Goal: Check status: Check status

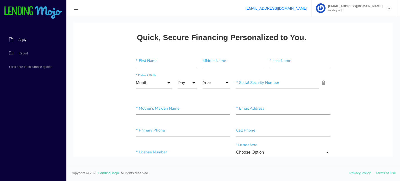
click at [24, 38] on link "Apply" at bounding box center [30, 40] width 61 height 14
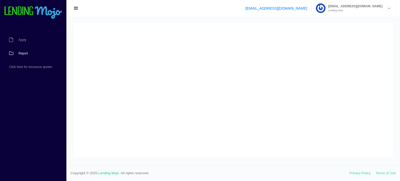
click at [23, 56] on link "Report" at bounding box center [30, 54] width 61 height 14
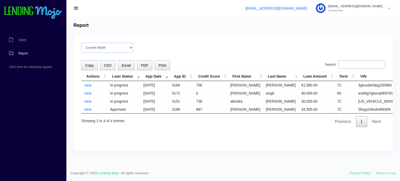
click at [132, 46] on select "Current Month Jul 2025 Jun 2025 May 2025 Apr 2025 Mar 2025 All time" at bounding box center [107, 48] width 52 height 10
select select "All time"
click at [81, 43] on select "Current Month Jul 2025 Jun 2025 May 2025 Apr 2025 Mar 2025 All time" at bounding box center [107, 48] width 52 height 10
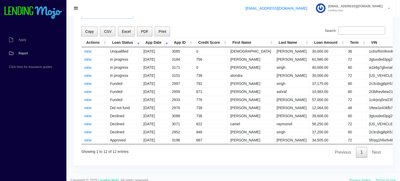
scroll to position [40, 0]
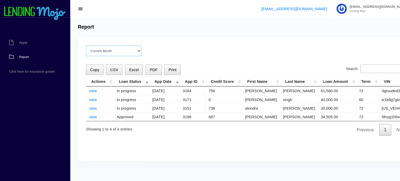
click at [133, 47] on select "Current Month Jul 2025 Jun 2025 May 2025 Apr 2025 Mar 2025 All time" at bounding box center [107, 48] width 52 height 10
select select "All time"
click at [81, 43] on select "Current Month Jul 2025 Jun 2025 May 2025 Apr 2025 Mar 2025 All time" at bounding box center [107, 48] width 52 height 10
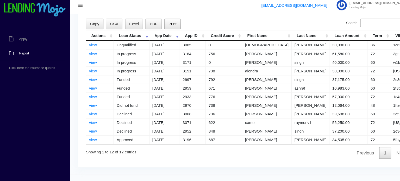
scroll to position [33, 0]
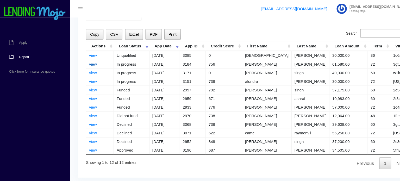
click at [87, 59] on link "view" at bounding box center [87, 60] width 7 height 4
click at [143, 80] on td "06/30/2025" at bounding box center [155, 84] width 28 height 8
